Goal: Information Seeking & Learning: Learn about a topic

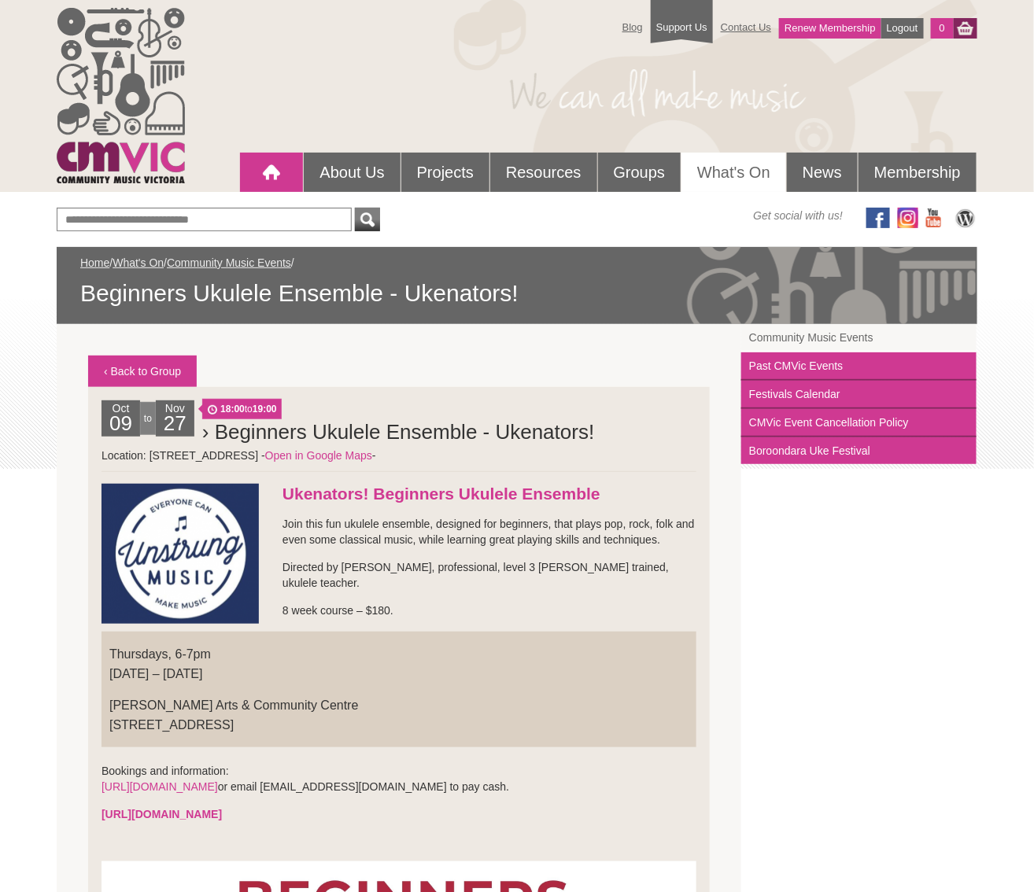
click at [270, 177] on div at bounding box center [271, 172] width 31 height 31
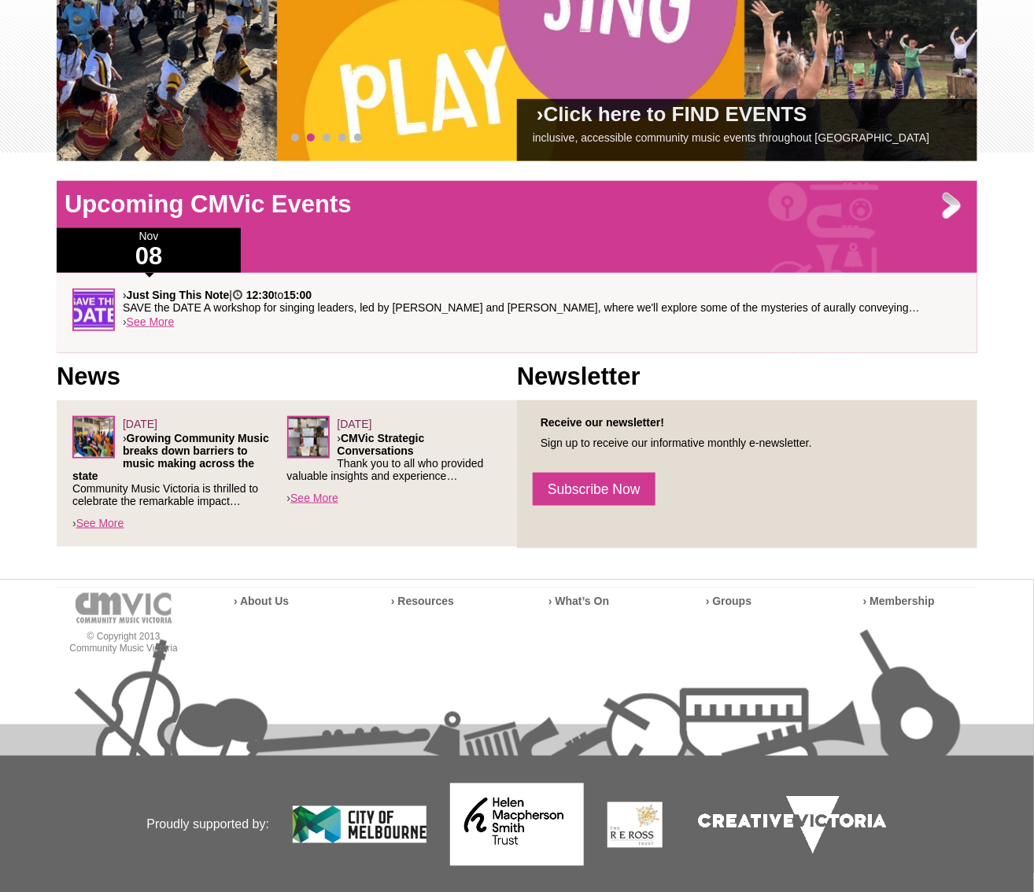
scroll to position [321, 0]
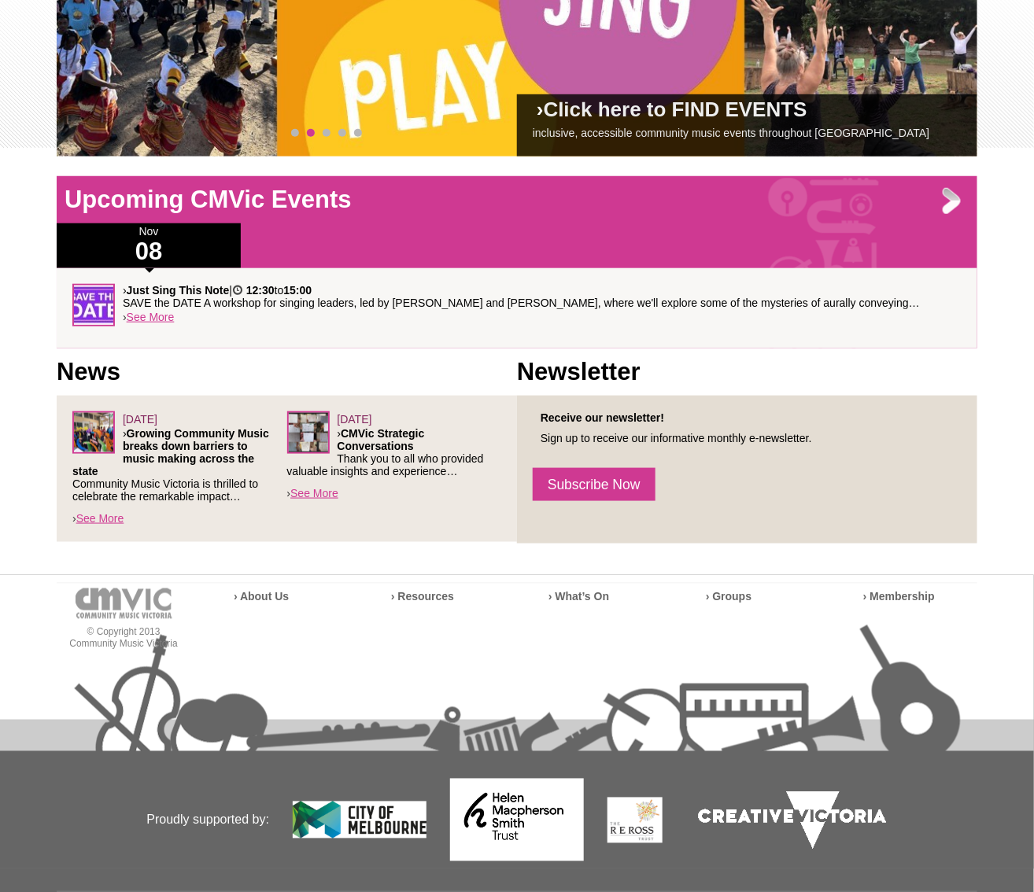
click at [74, 519] on div "03/06/2025 › Growing Community Music breaks down barriers to music making acros…" at bounding box center [179, 469] width 215 height 115
click at [95, 521] on link "See More" at bounding box center [100, 518] width 48 height 13
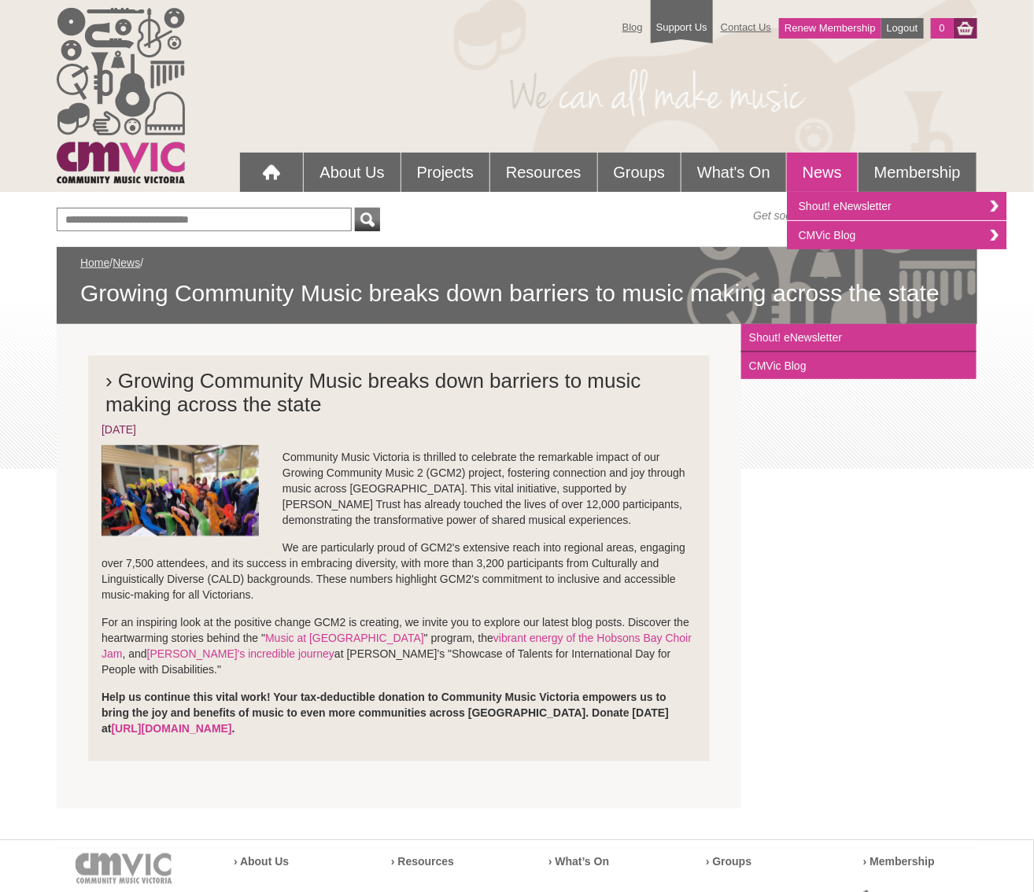
click at [825, 167] on link "News" at bounding box center [822, 172] width 71 height 39
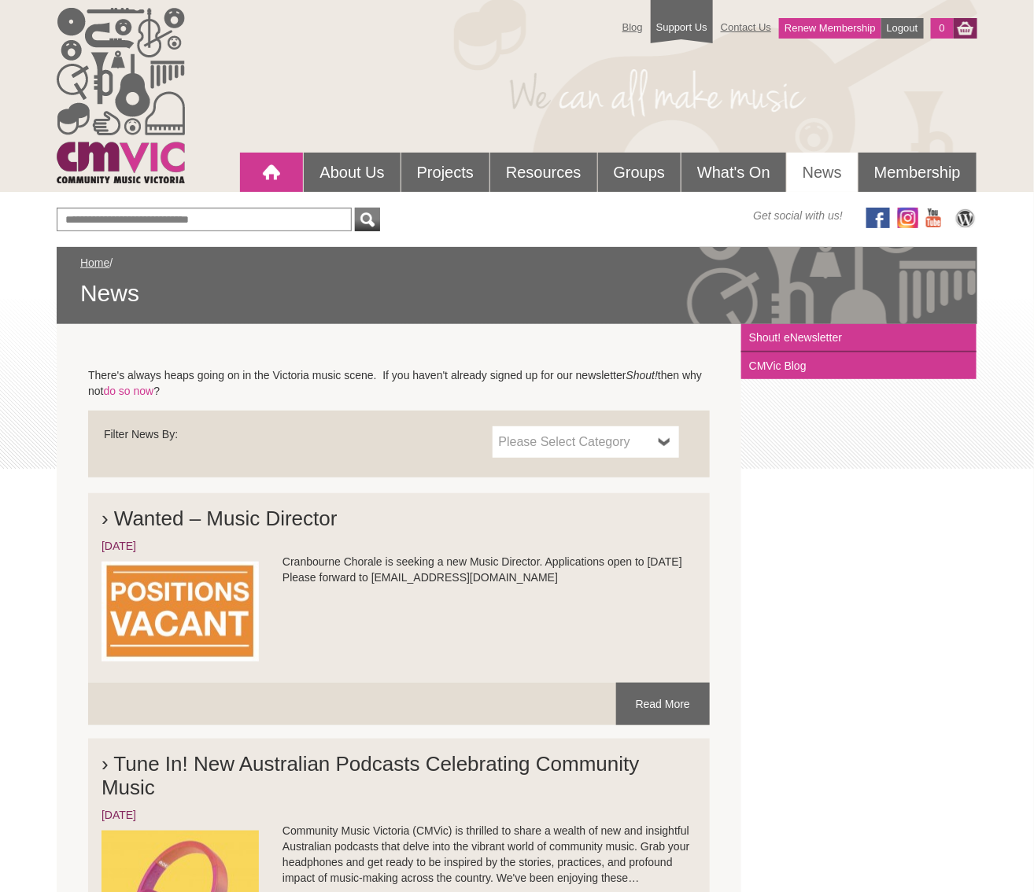
click at [267, 175] on div at bounding box center [271, 172] width 31 height 31
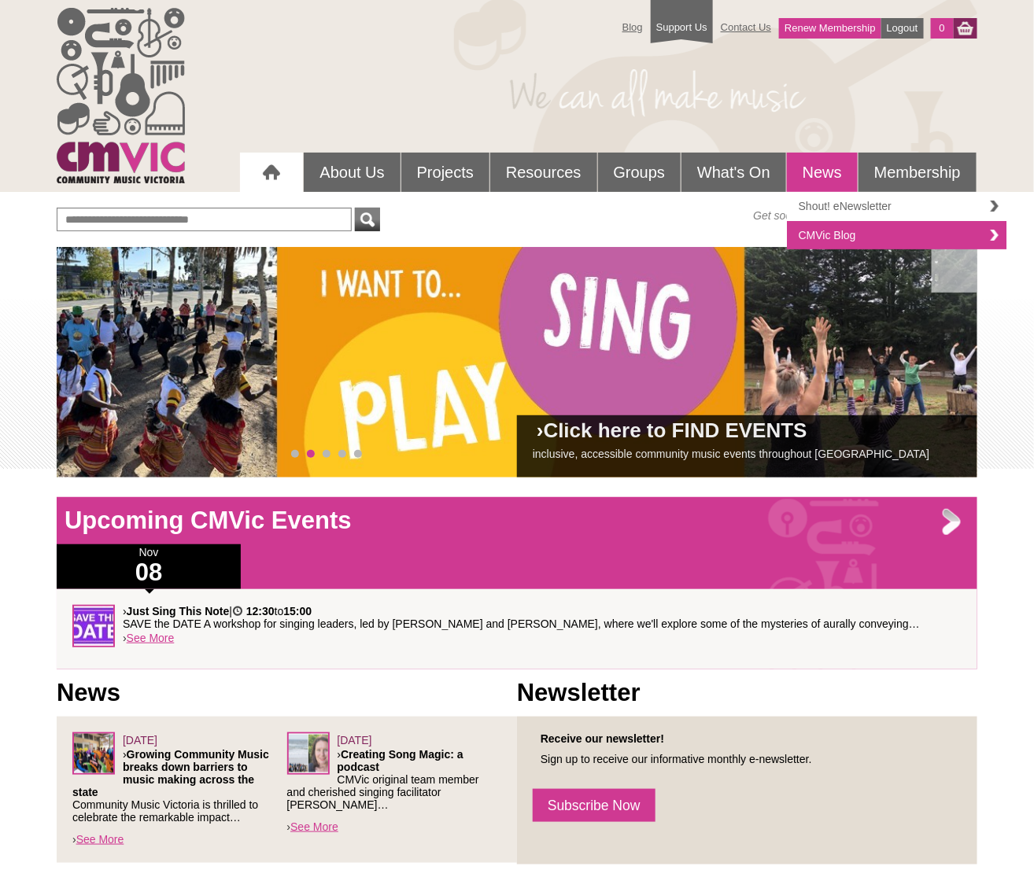
click at [827, 199] on link "Shout! eNewsletter" at bounding box center [897, 206] width 220 height 29
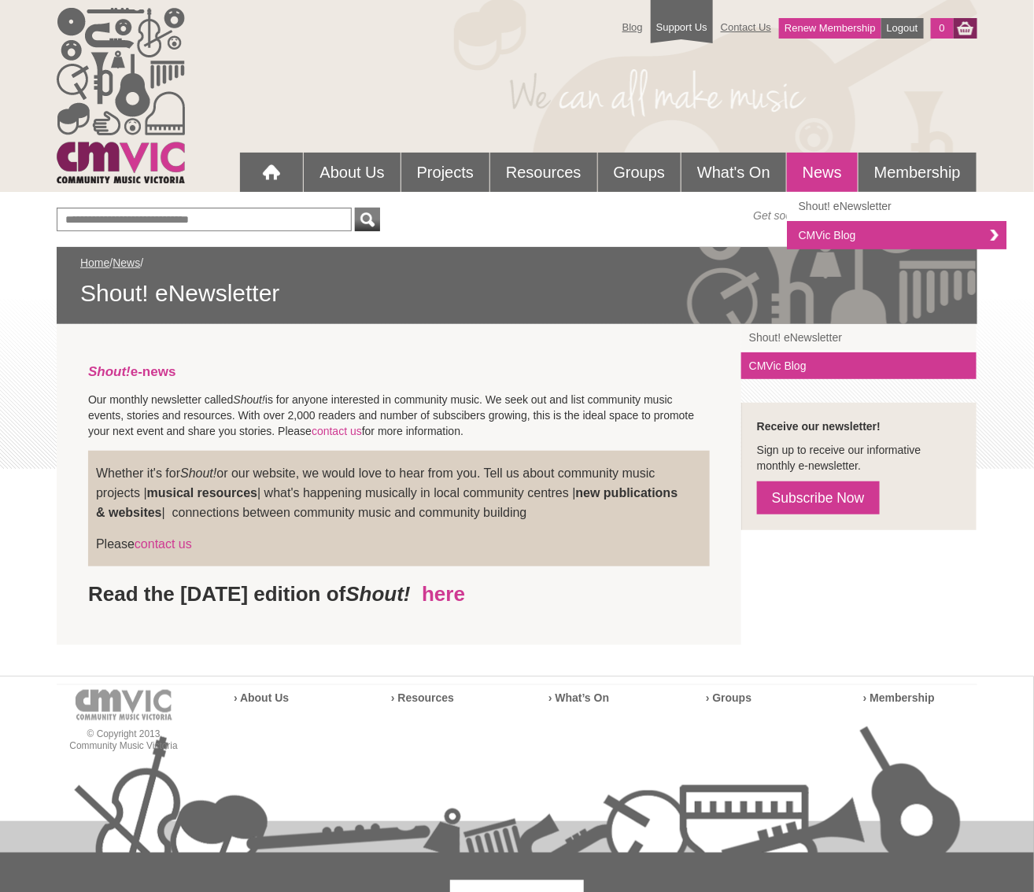
click at [817, 167] on link "News" at bounding box center [822, 172] width 71 height 39
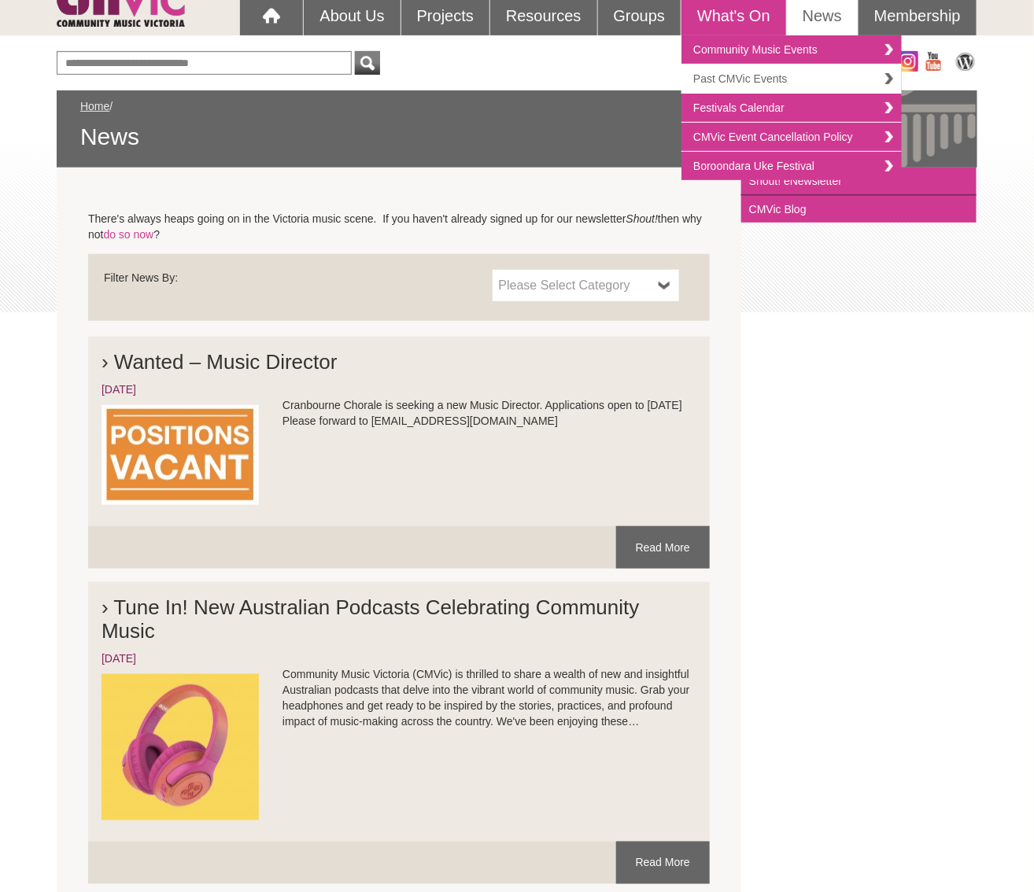
scroll to position [154, 0]
